Goal: Task Accomplishment & Management: Manage account settings

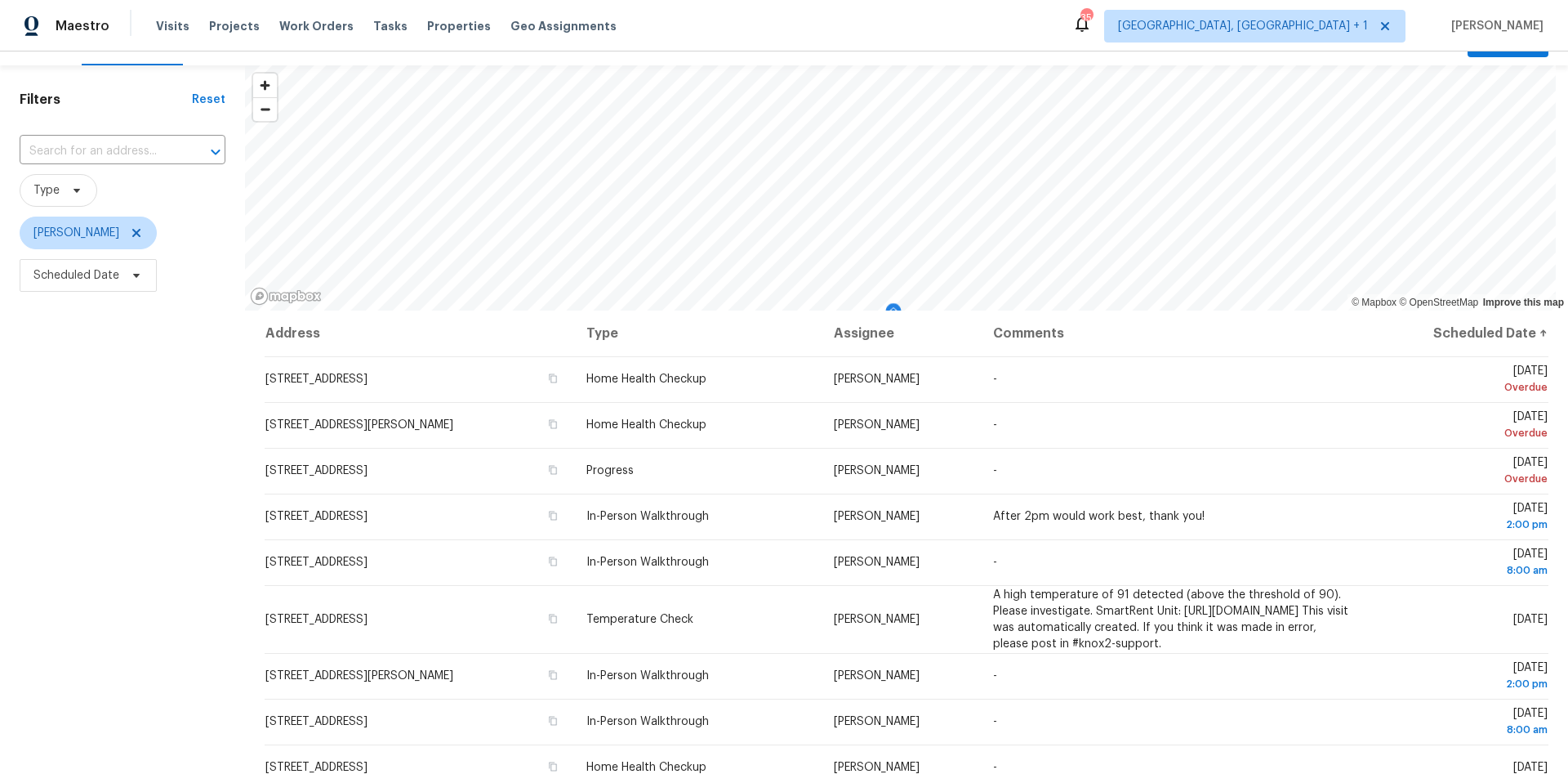
scroll to position [38, 0]
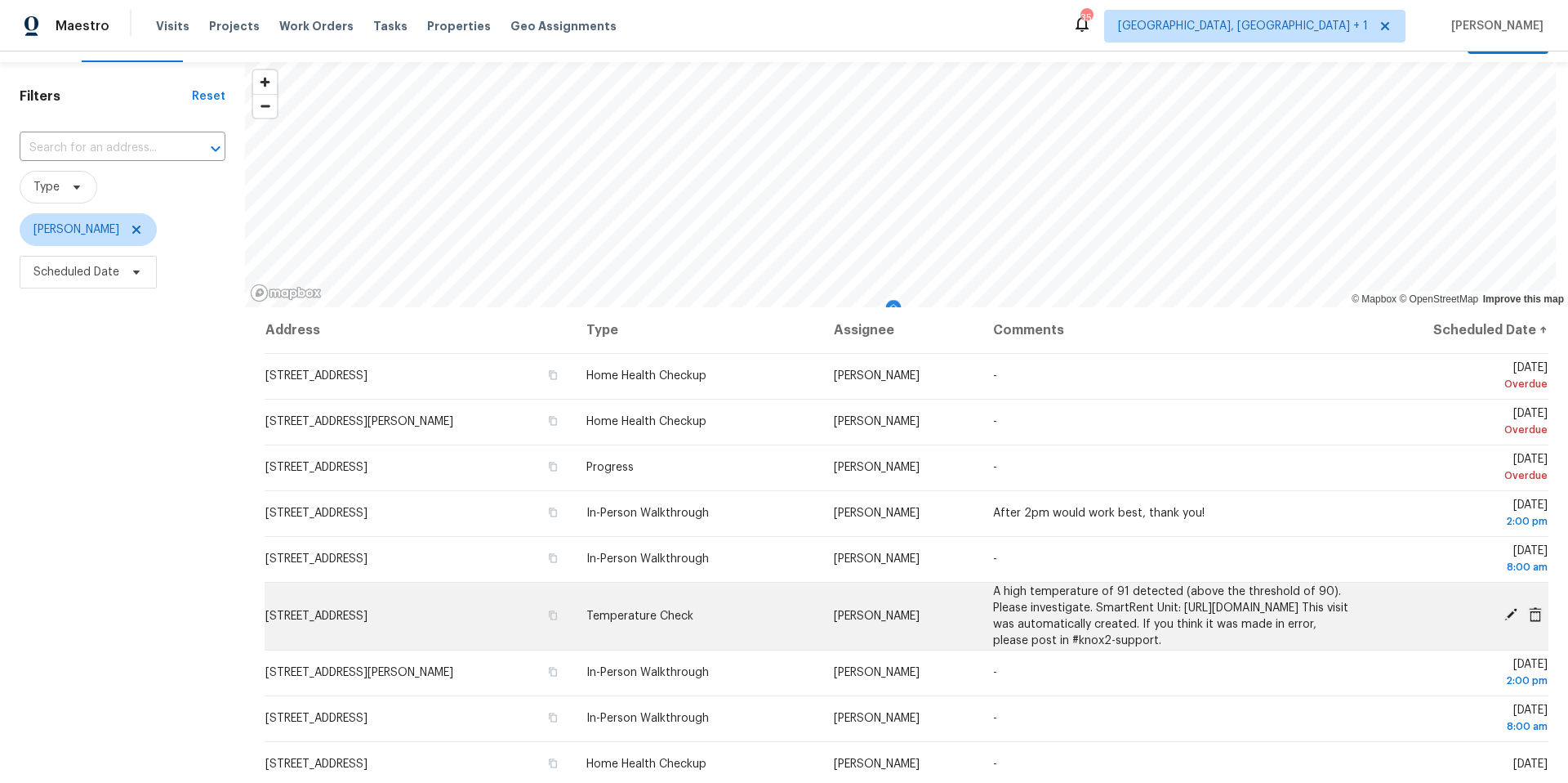
click at [1175, 493] on icon at bounding box center [1535, 614] width 13 height 15
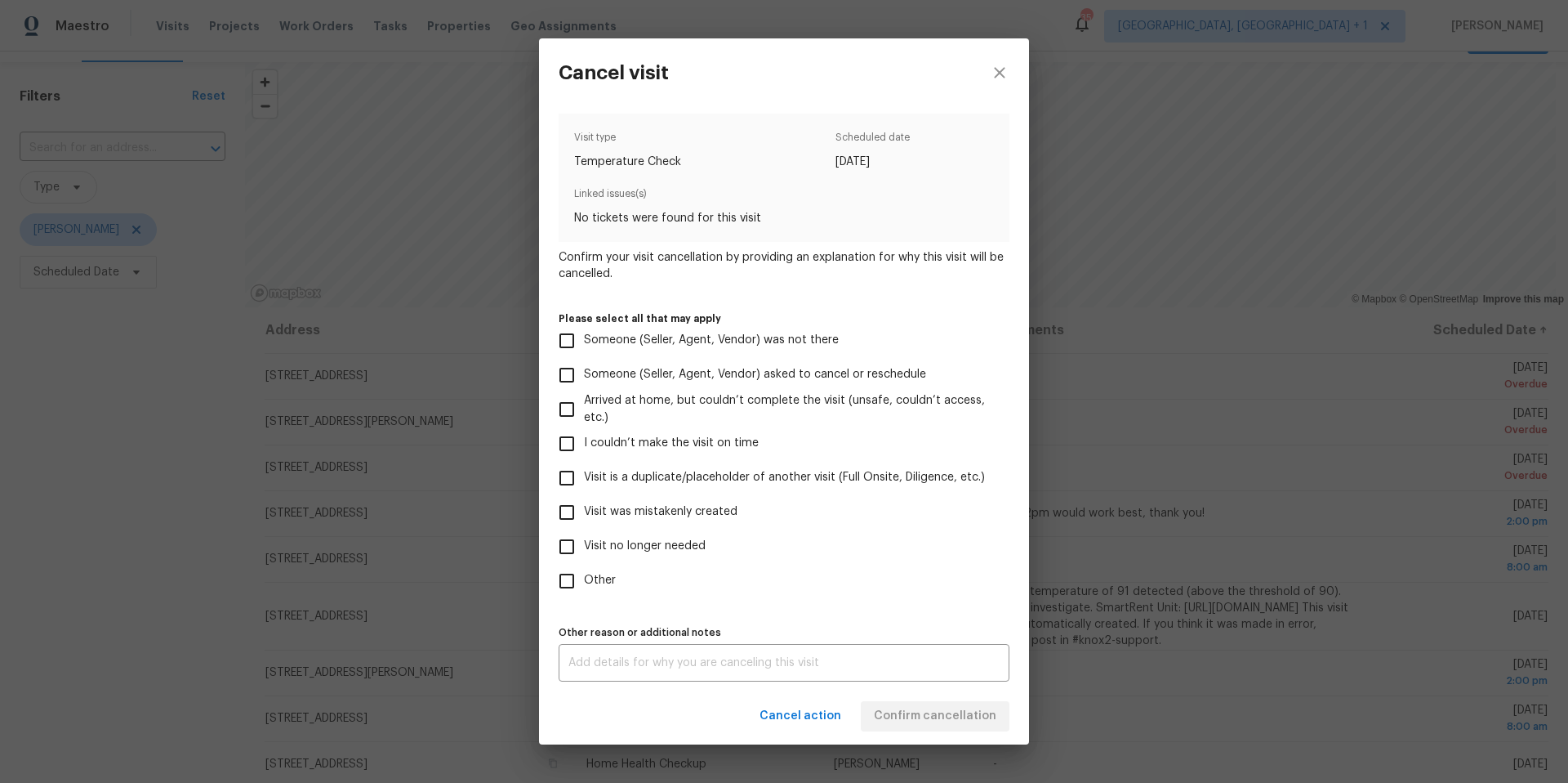
click at [577, 493] on input "Other" at bounding box center [566, 581] width 34 height 34
checkbox input "true"
click at [569, 493] on input "Visit no longer needed" at bounding box center [566, 545] width 34 height 34
checkbox input "true"
click at [624, 493] on div "x Other reason or additional notes" at bounding box center [784, 662] width 451 height 37
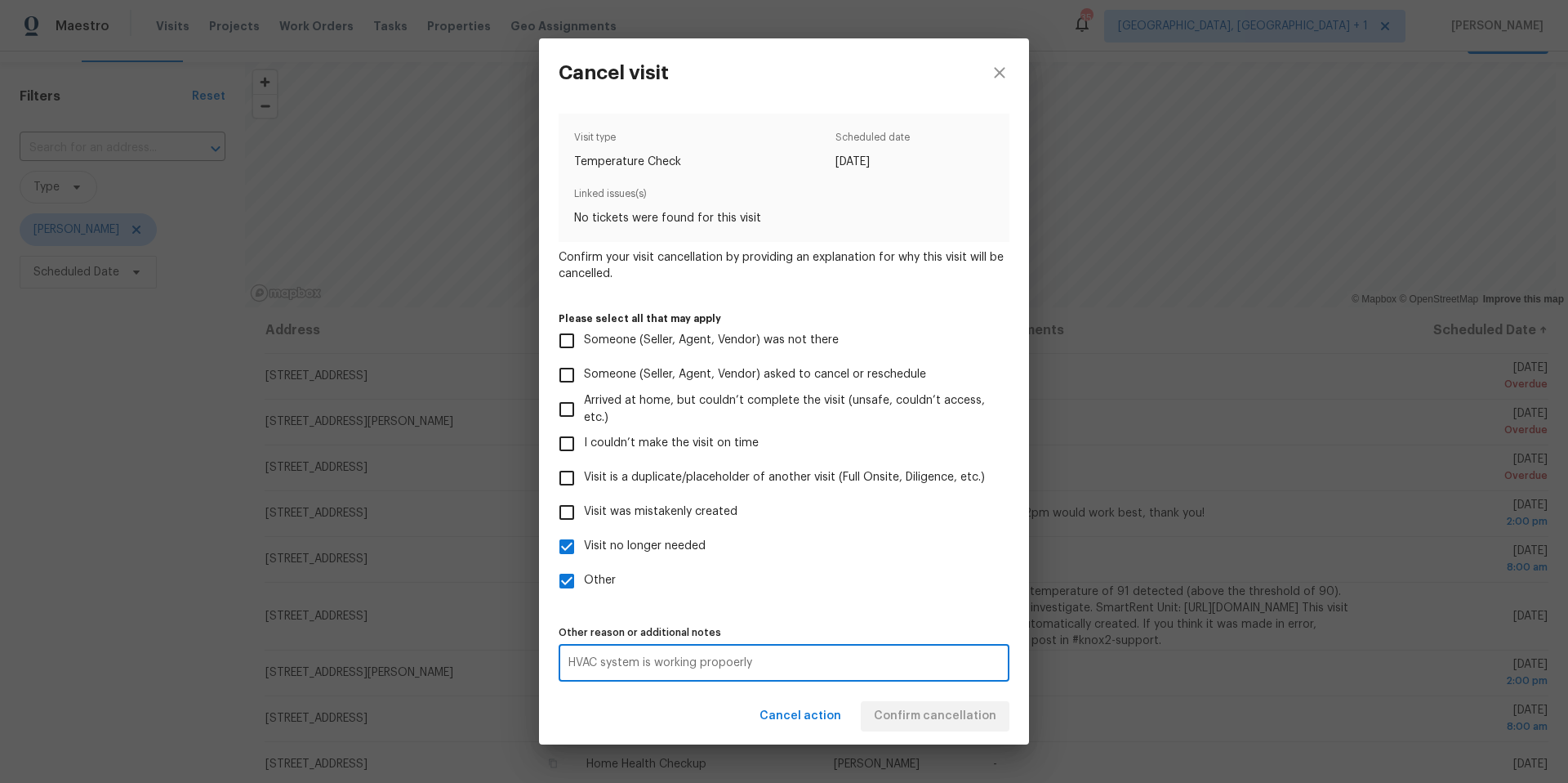
click at [732, 493] on textarea "HVAC system is working propoerly" at bounding box center [784, 663] width 431 height 12
type textarea "HVAC system is working properly"
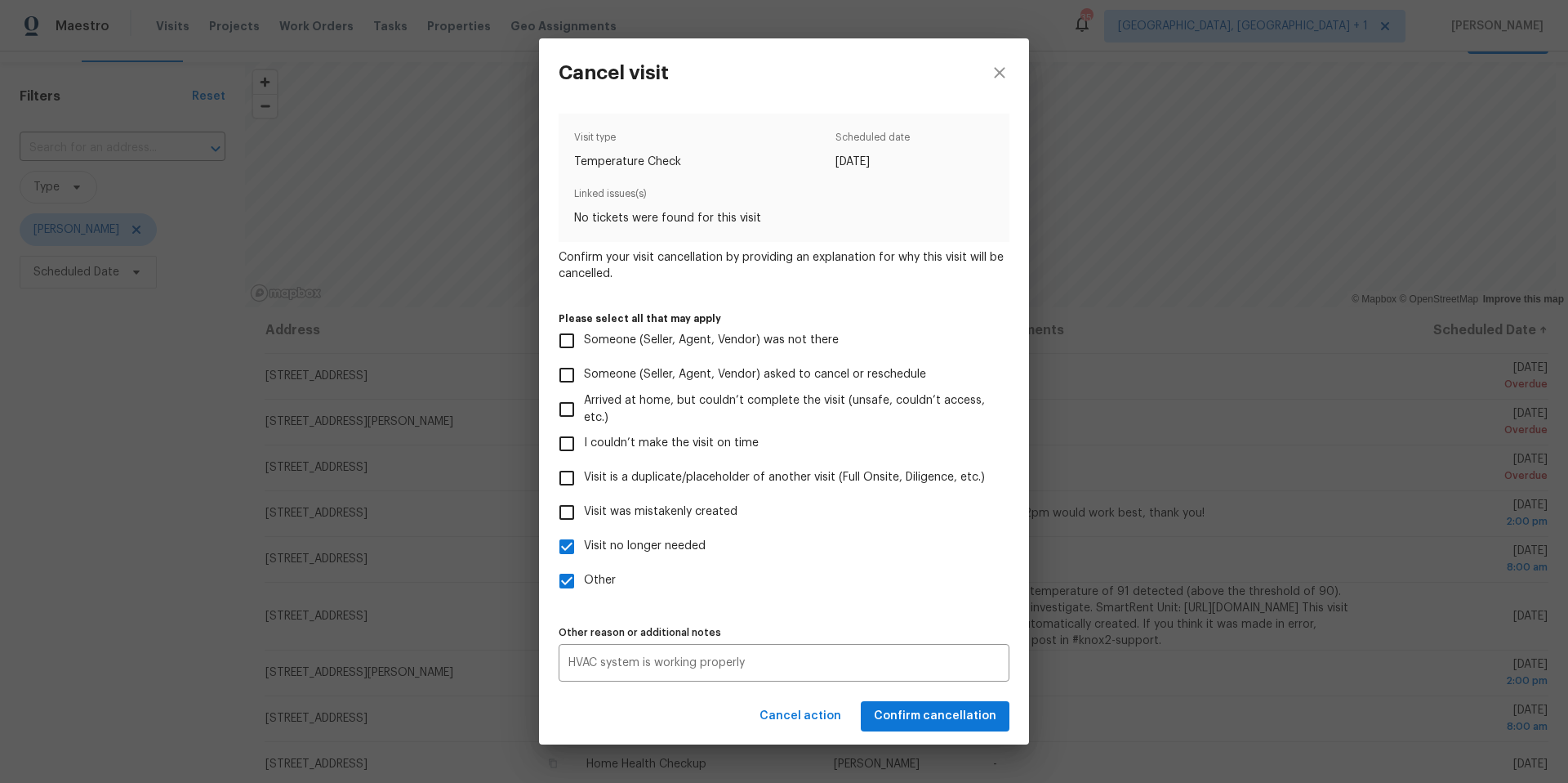
click at [917, 493] on div "Visit type Temperature Check Scheduled date [DATE] Linked issues(s) No tickets …" at bounding box center [784, 397] width 451 height 568
click at [933, 493] on span "Confirm cancellation" at bounding box center [935, 716] width 122 height 21
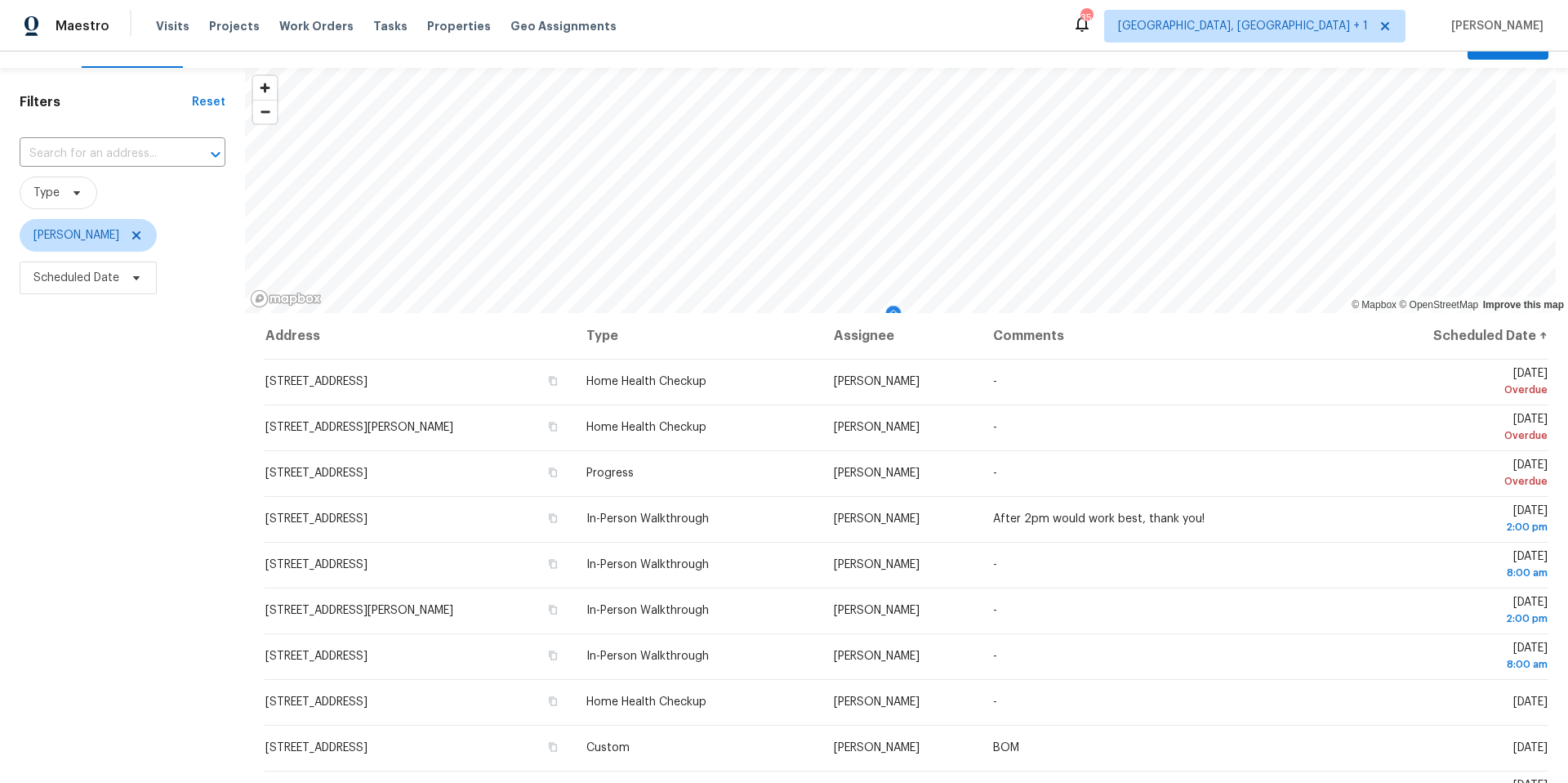
scroll to position [46, 0]
